Goal: Task Accomplishment & Management: Complete application form

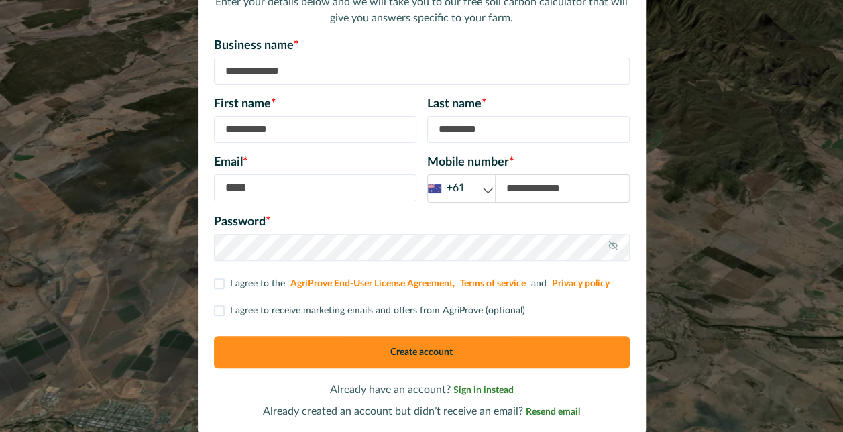
scroll to position [105, 0]
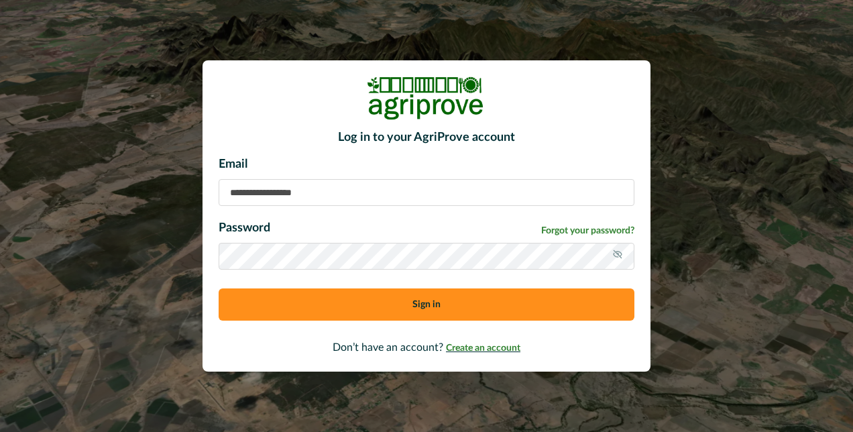
click at [493, 349] on span "Create an account" at bounding box center [483, 347] width 74 height 9
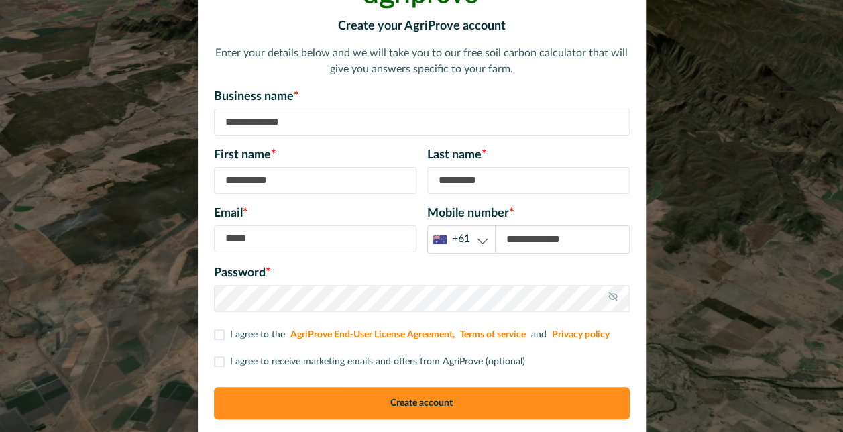
scroll to position [67, 0]
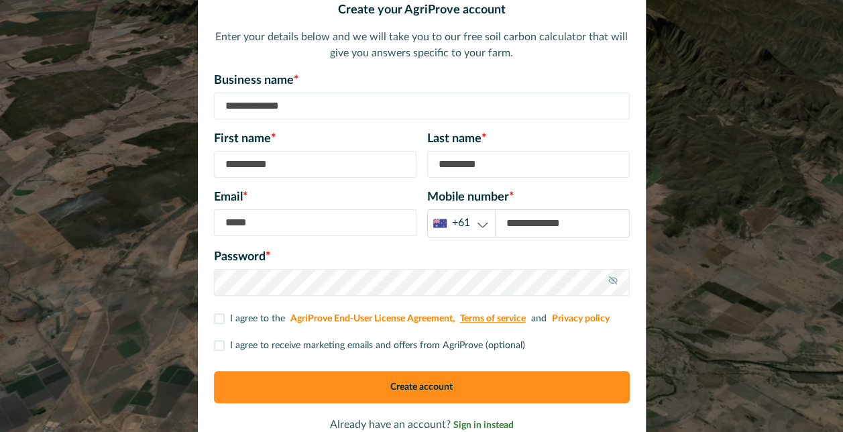
click at [473, 314] on link "Terms of service" at bounding box center [493, 318] width 66 height 9
